Goal: Transaction & Acquisition: Purchase product/service

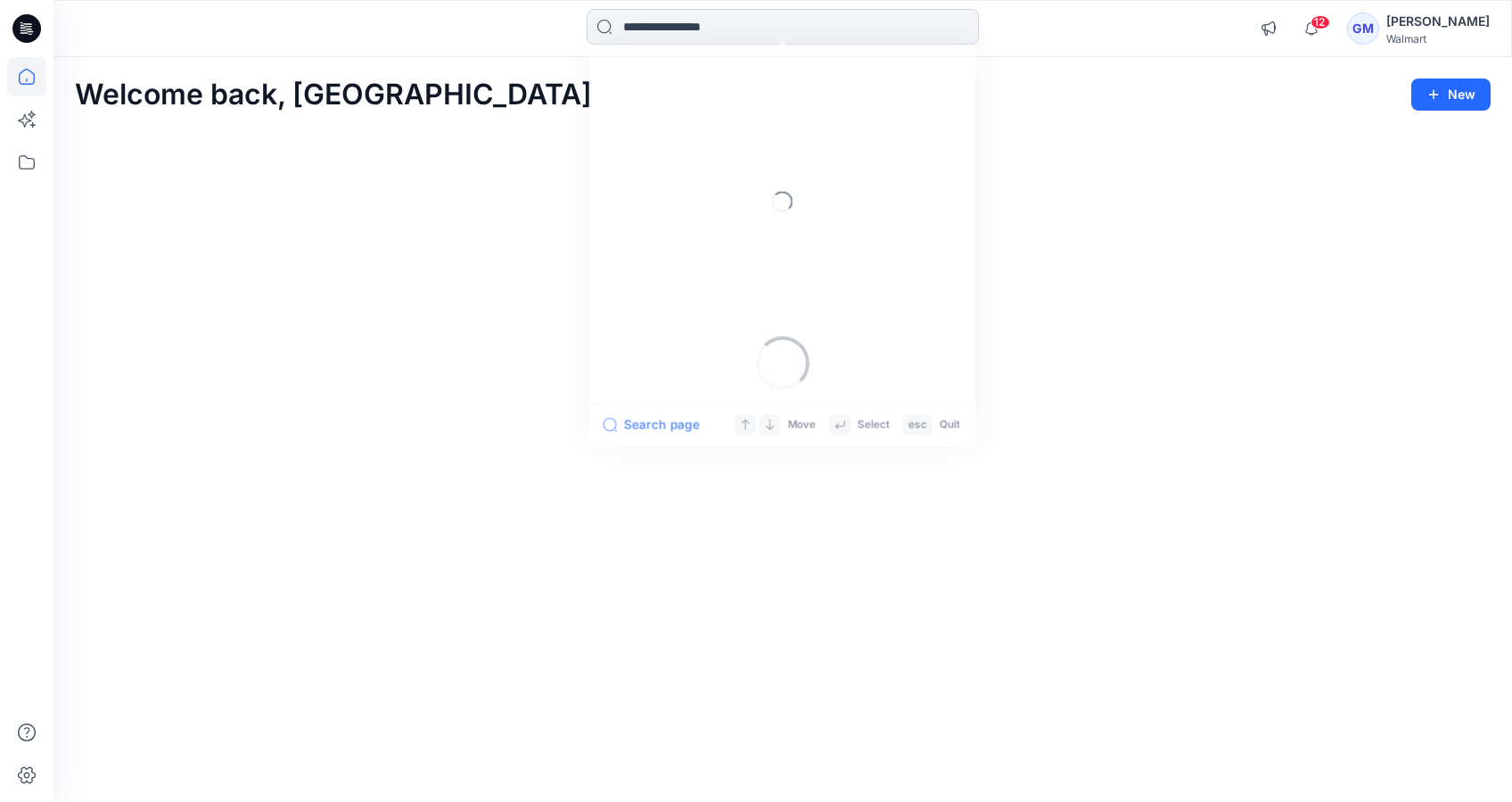
click at [680, 32] on input at bounding box center [782, 26] width 393 height 36
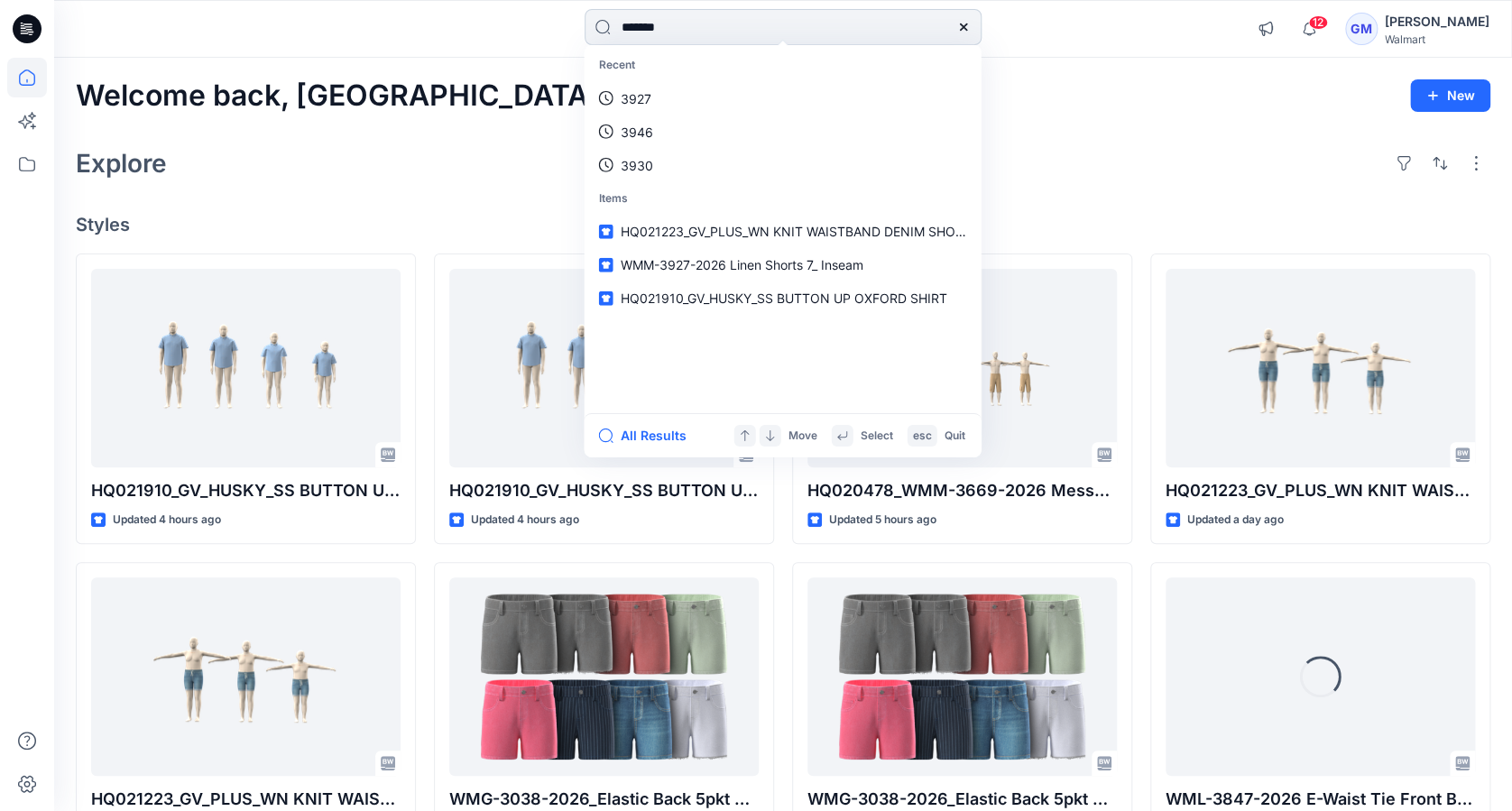
type input "********"
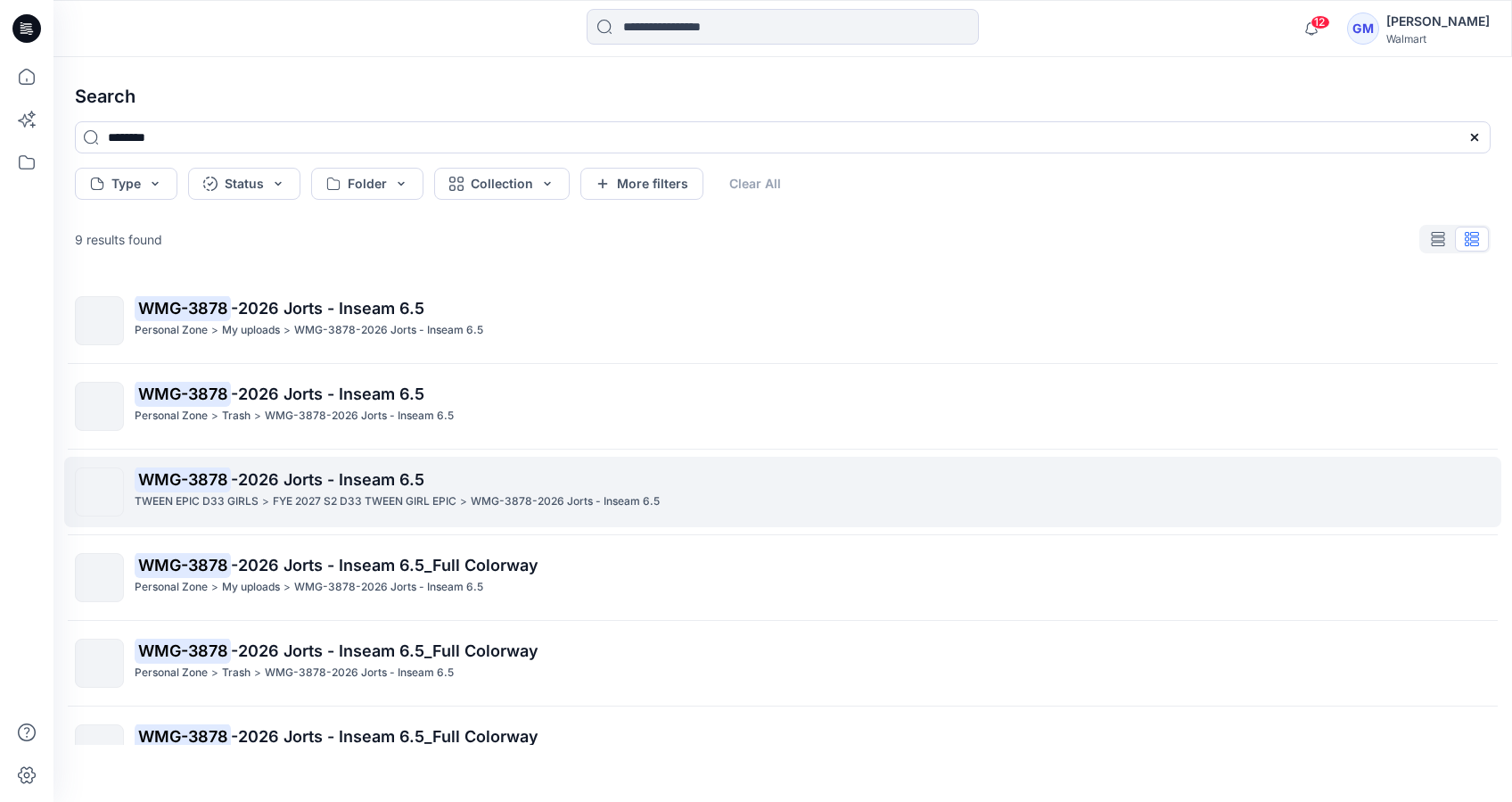
click at [208, 499] on p "TWEEN EPIC D33 GIRLS" at bounding box center [196, 501] width 124 height 19
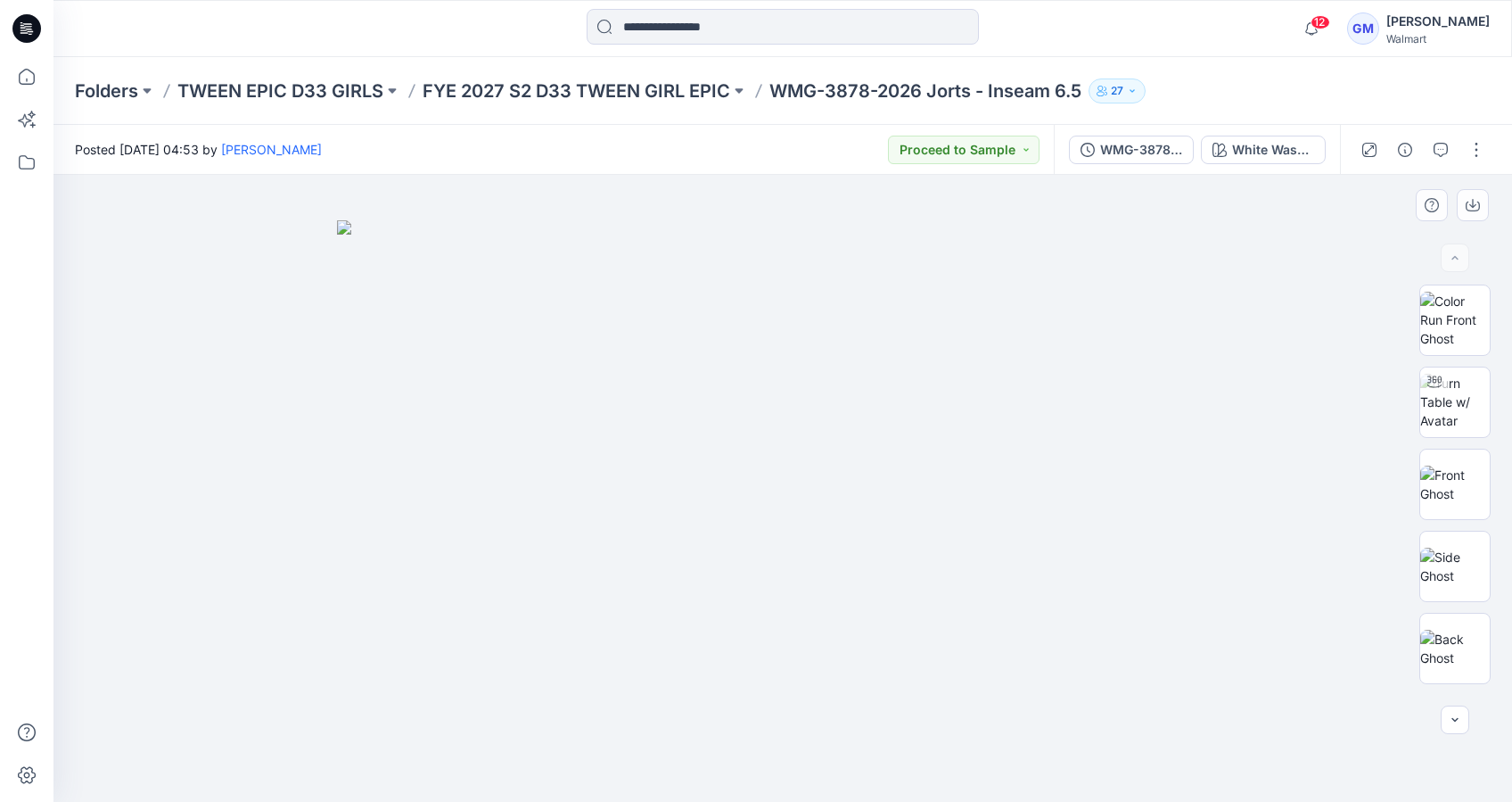
click at [1146, 579] on img at bounding box center [782, 511] width 891 height 581
click at [1073, 478] on img at bounding box center [782, 511] width 891 height 581
click at [1268, 137] on button "White Wash - Cost Opt_no destro" at bounding box center [1263, 149] width 125 height 28
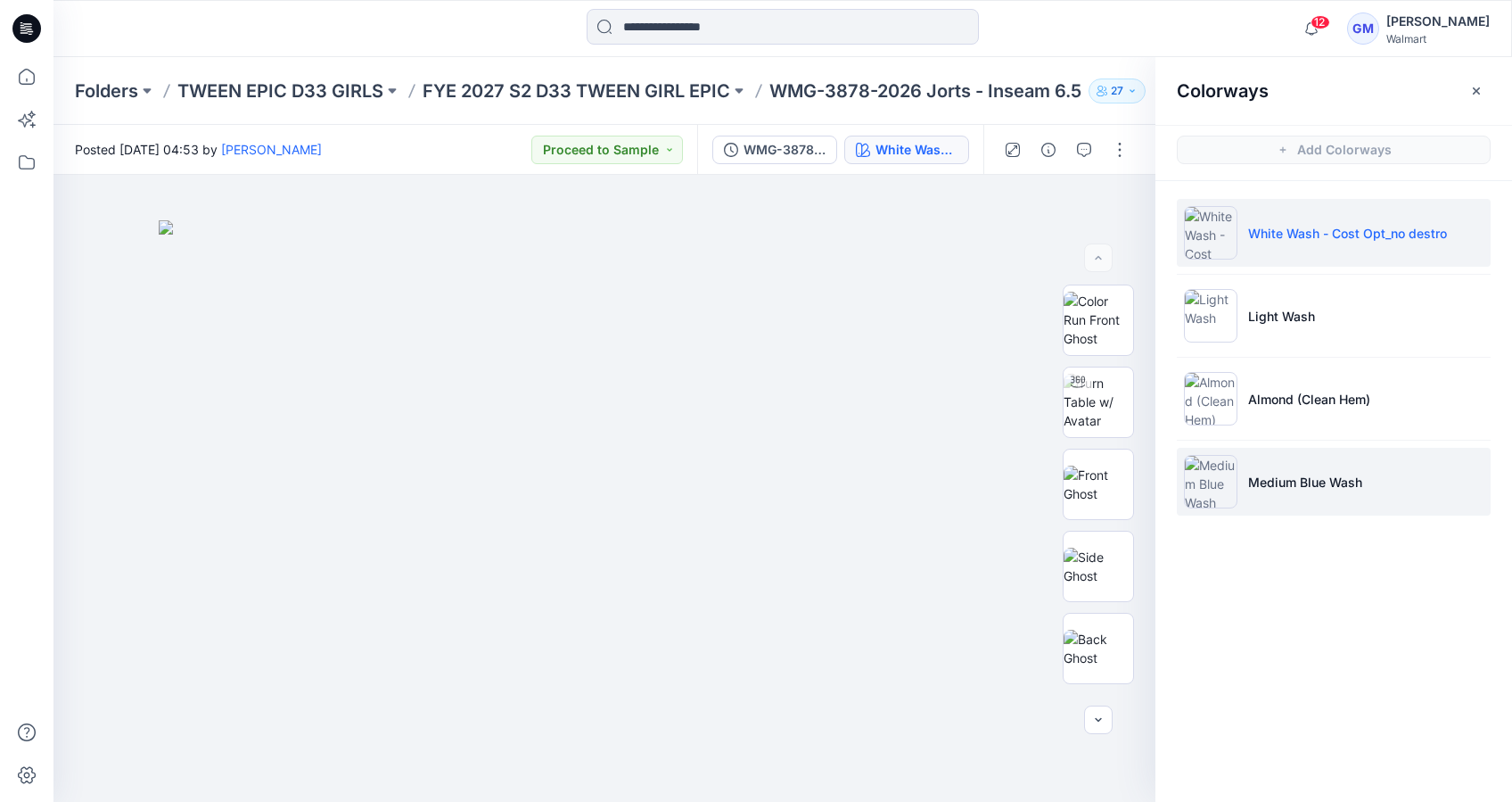
click at [1222, 486] on img at bounding box center [1211, 481] width 54 height 54
